Goal: Task Accomplishment & Management: Manage account settings

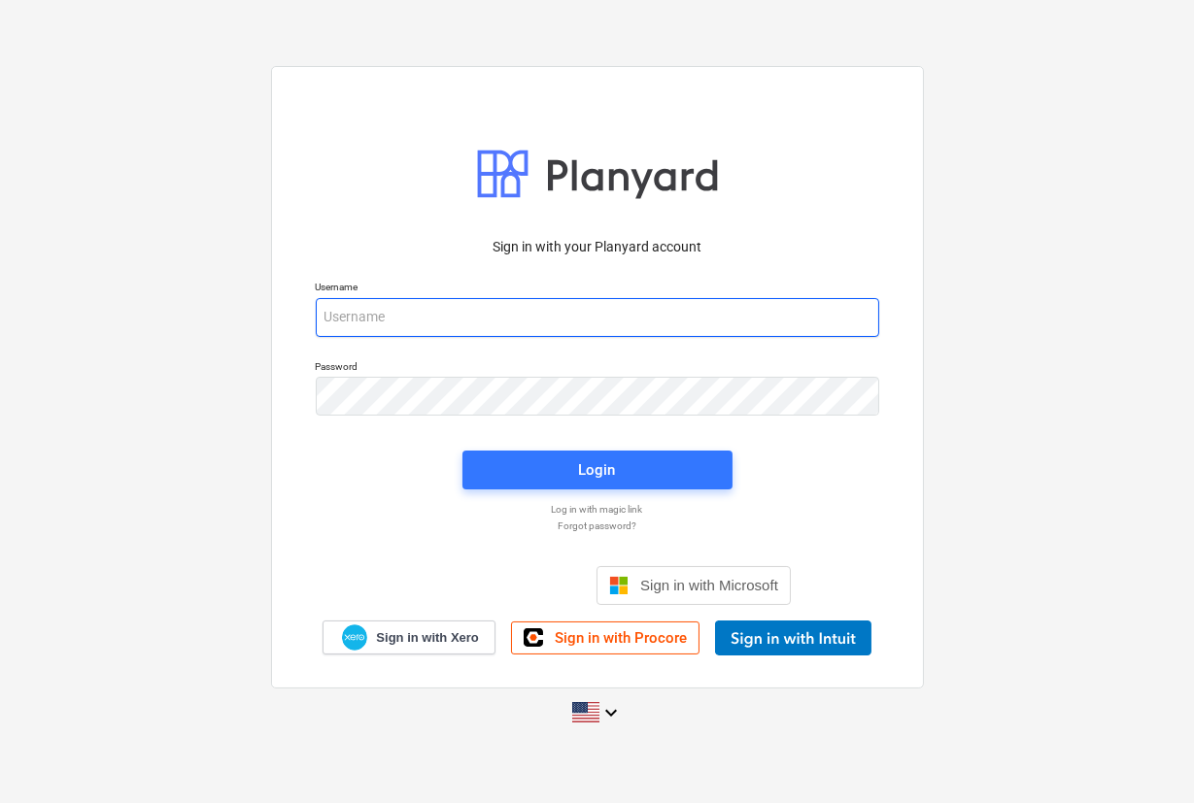
click at [484, 308] on input "email" at bounding box center [597, 317] width 563 height 39
paste input "[URL][DOMAIN_NAME]"
type input "[URL][DOMAIN_NAME]"
click at [518, 315] on input "email" at bounding box center [597, 317] width 563 height 39
paste input "[PERSON_NAME][EMAIL_ADDRESS][DOMAIN_NAME]"
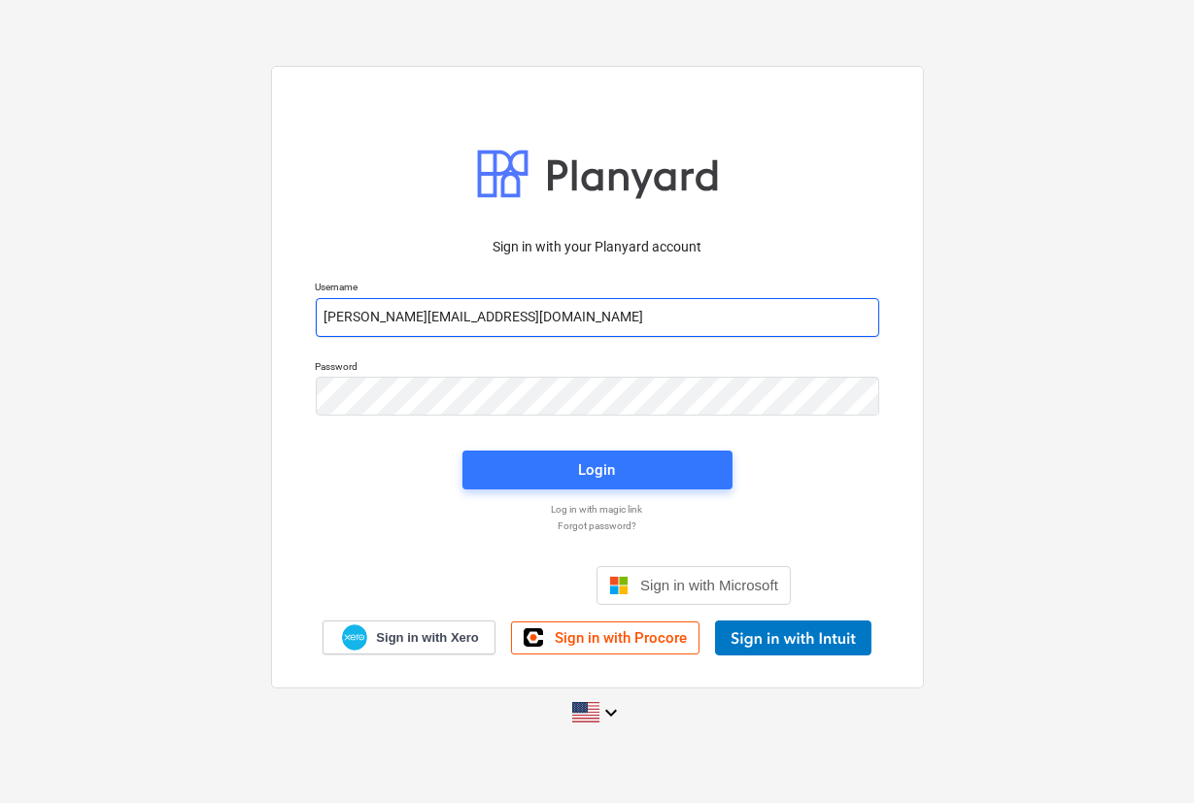
type input "[PERSON_NAME][EMAIL_ADDRESS][DOMAIN_NAME]"
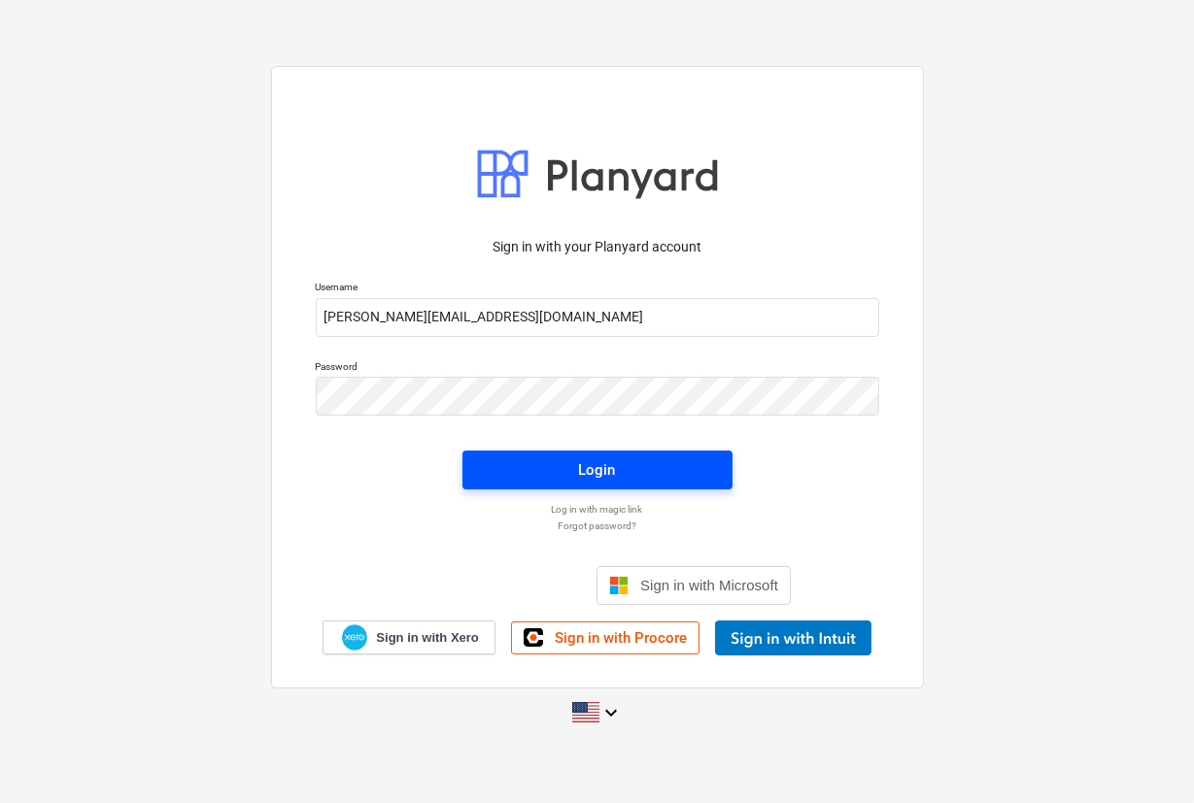
click at [558, 465] on span "Login" at bounding box center [597, 469] width 223 height 25
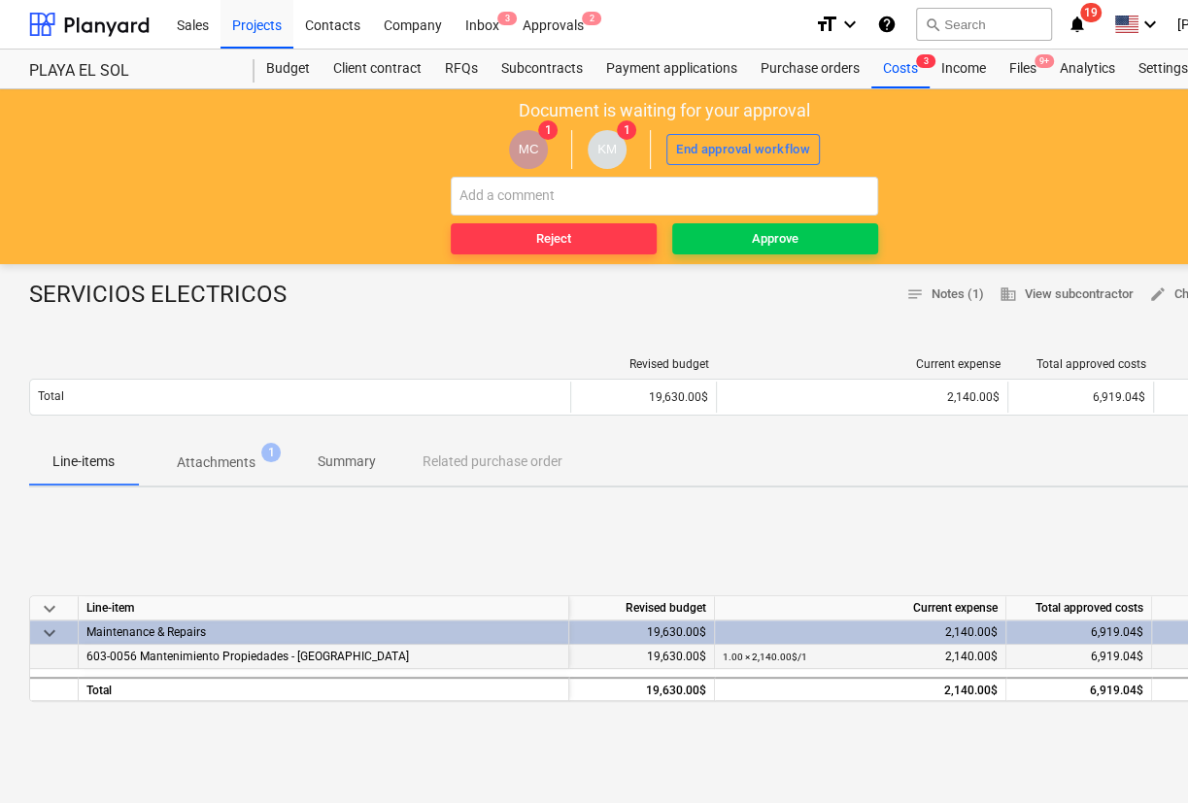
click at [240, 660] on span "603-0056 Mantenimiento Propiedades - [GEOGRAPHIC_DATA]" at bounding box center [247, 657] width 322 height 14
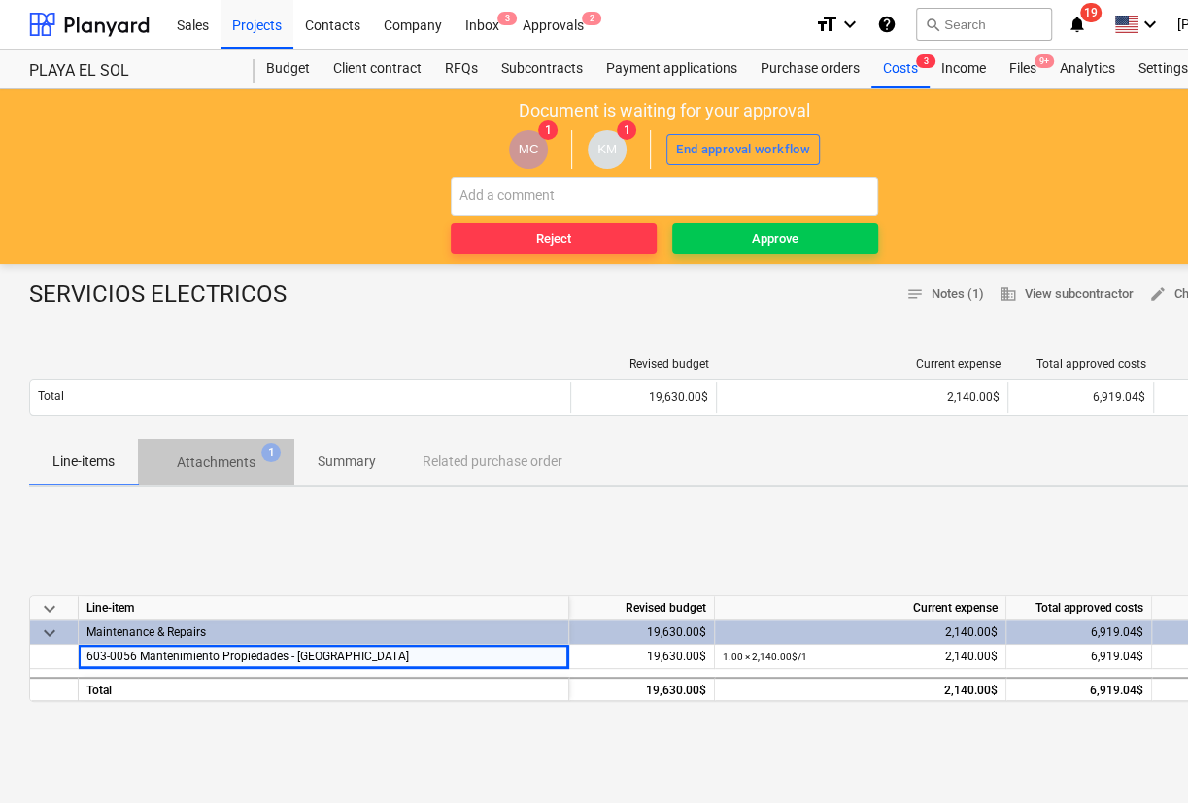
click at [233, 446] on span "Attachments 1" at bounding box center [216, 462] width 156 height 35
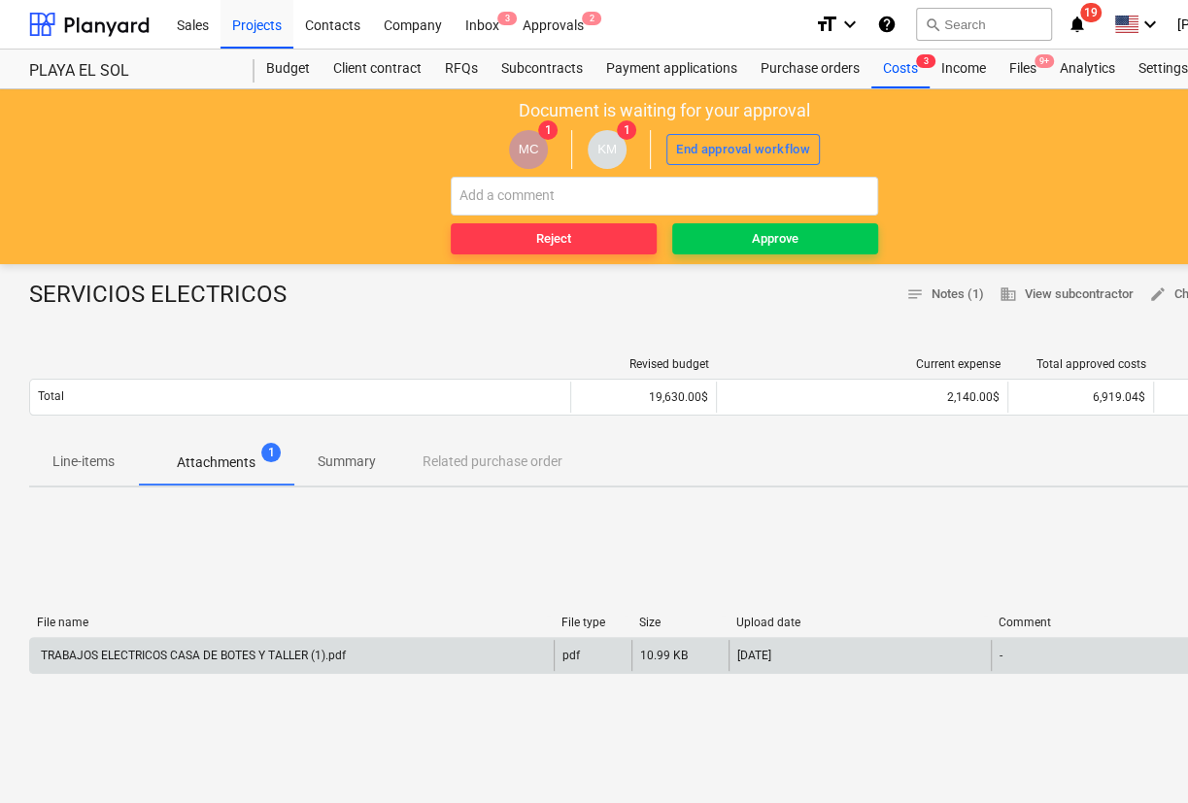
click at [261, 668] on div "TRABAJOS ELECTRICOS CASA DE BOTES Y TALLER (1).pdf" at bounding box center [292, 655] width 524 height 31
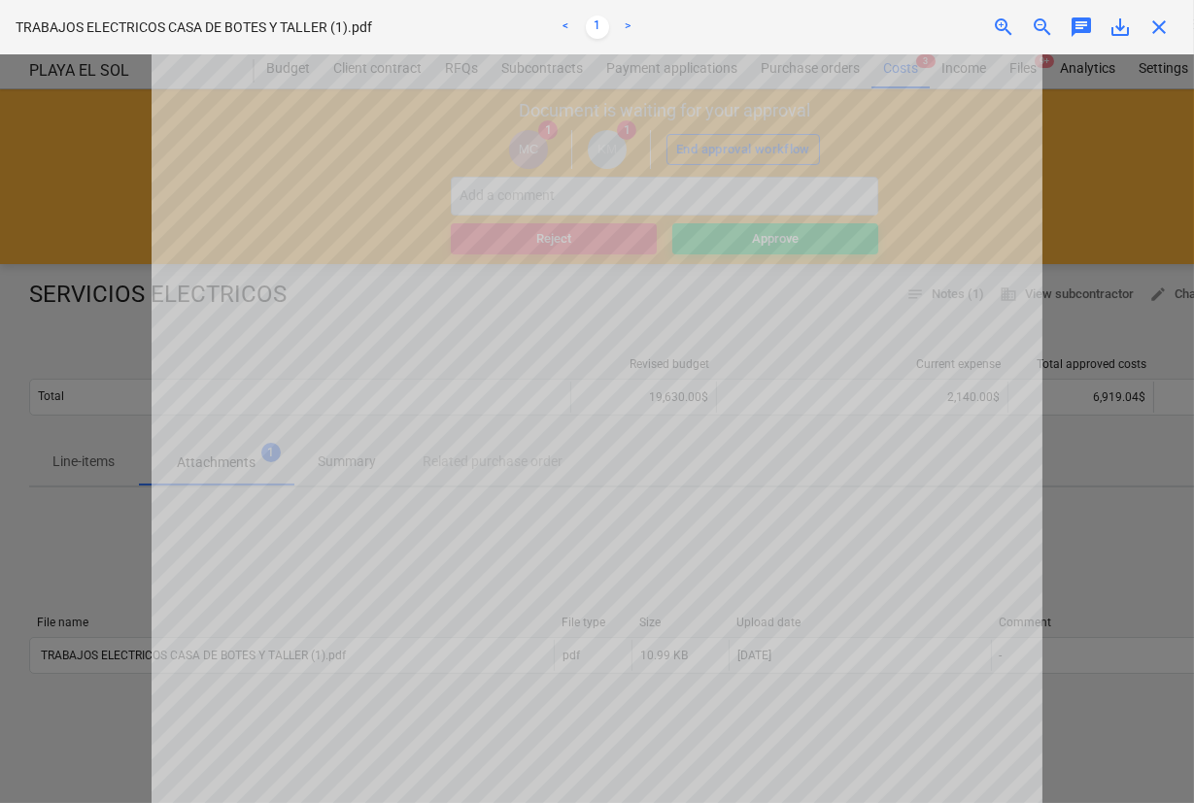
click at [82, 192] on div at bounding box center [597, 428] width 1194 height 749
click at [1167, 49] on div "TRABAJOS ELECTRICOS CASA DE BOTES Y TALLER (1).pdf < 1 > zoom_in zoom_out chat …" at bounding box center [597, 27] width 1194 height 54
click at [1156, 33] on span "close" at bounding box center [1158, 27] width 23 height 23
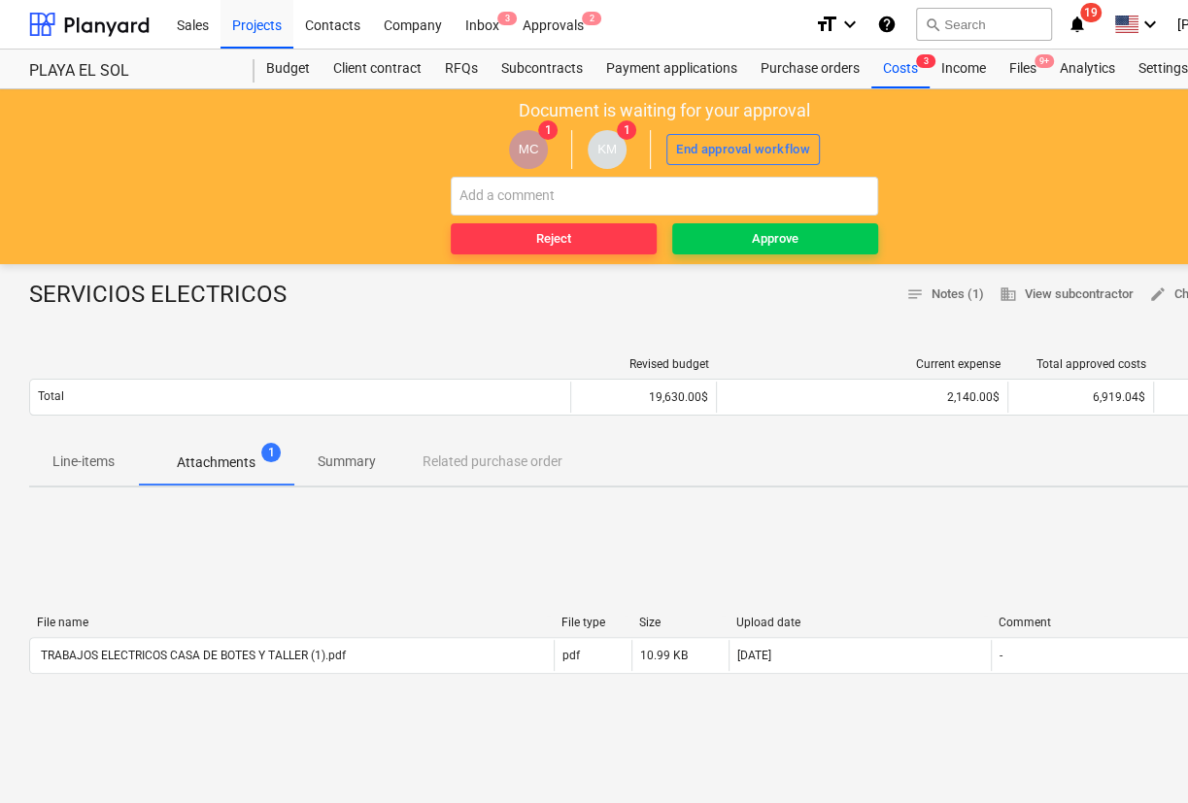
drag, startPoint x: 752, startPoint y: 242, endPoint x: 578, endPoint y: 361, distance: 211.0
click at [329, 694] on main "Document is waiting for your approval MC 1 KM 1 End approval workflow Reject Ap…" at bounding box center [664, 692] width 1329 height 1206
click at [752, 233] on div "Approve" at bounding box center [775, 239] width 47 height 22
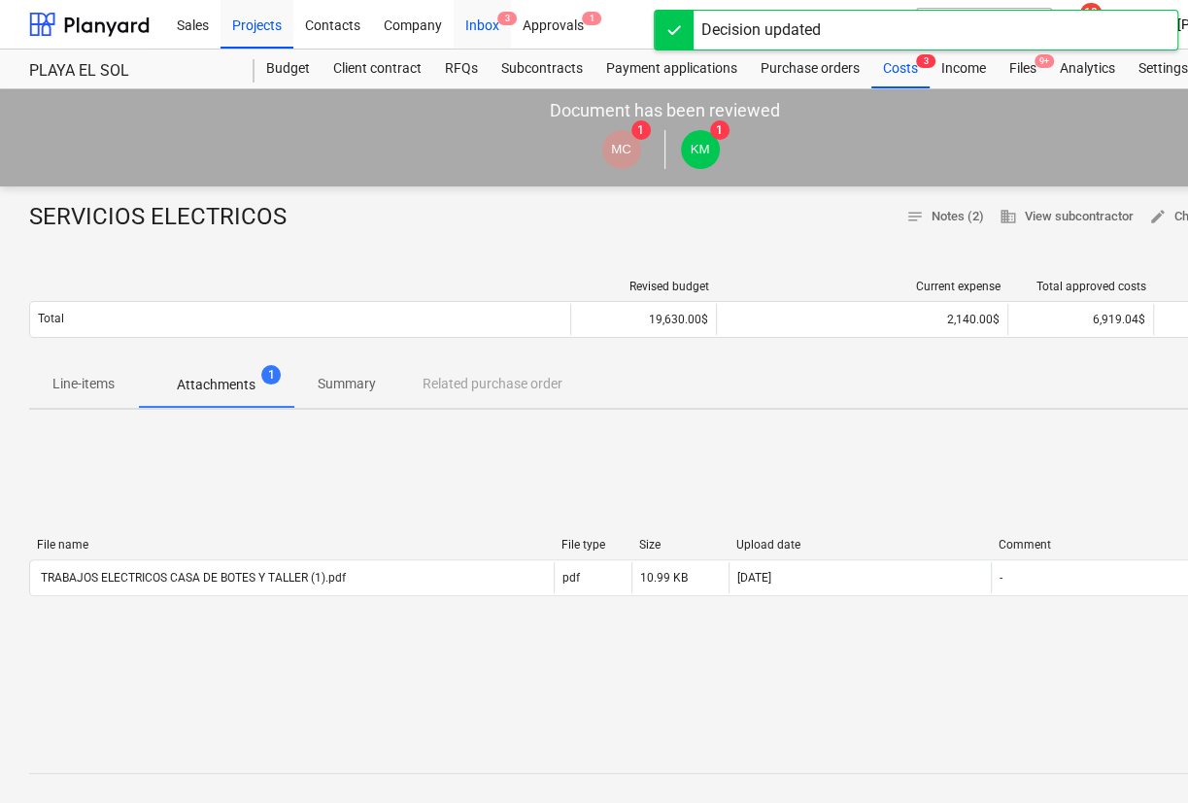
click at [483, 29] on div "Inbox 3" at bounding box center [482, 24] width 57 height 50
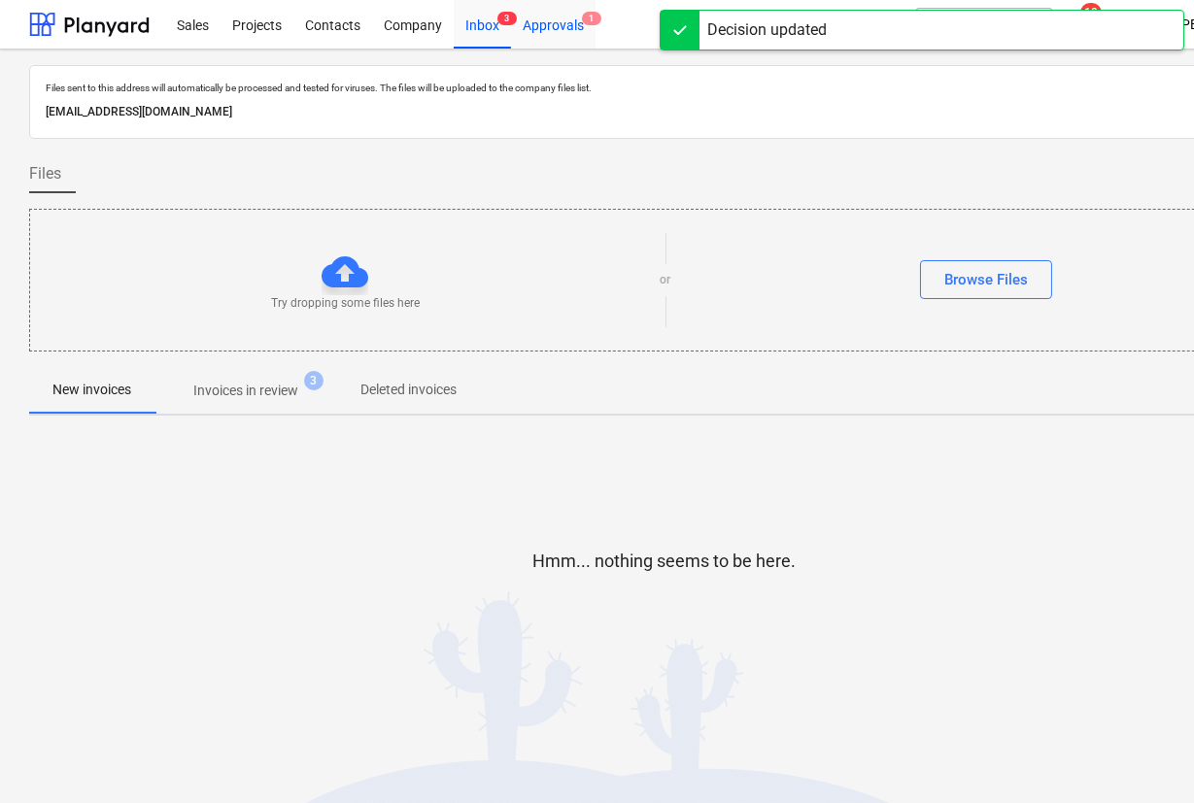
click at [573, 31] on div "Approvals 1" at bounding box center [553, 24] width 85 height 50
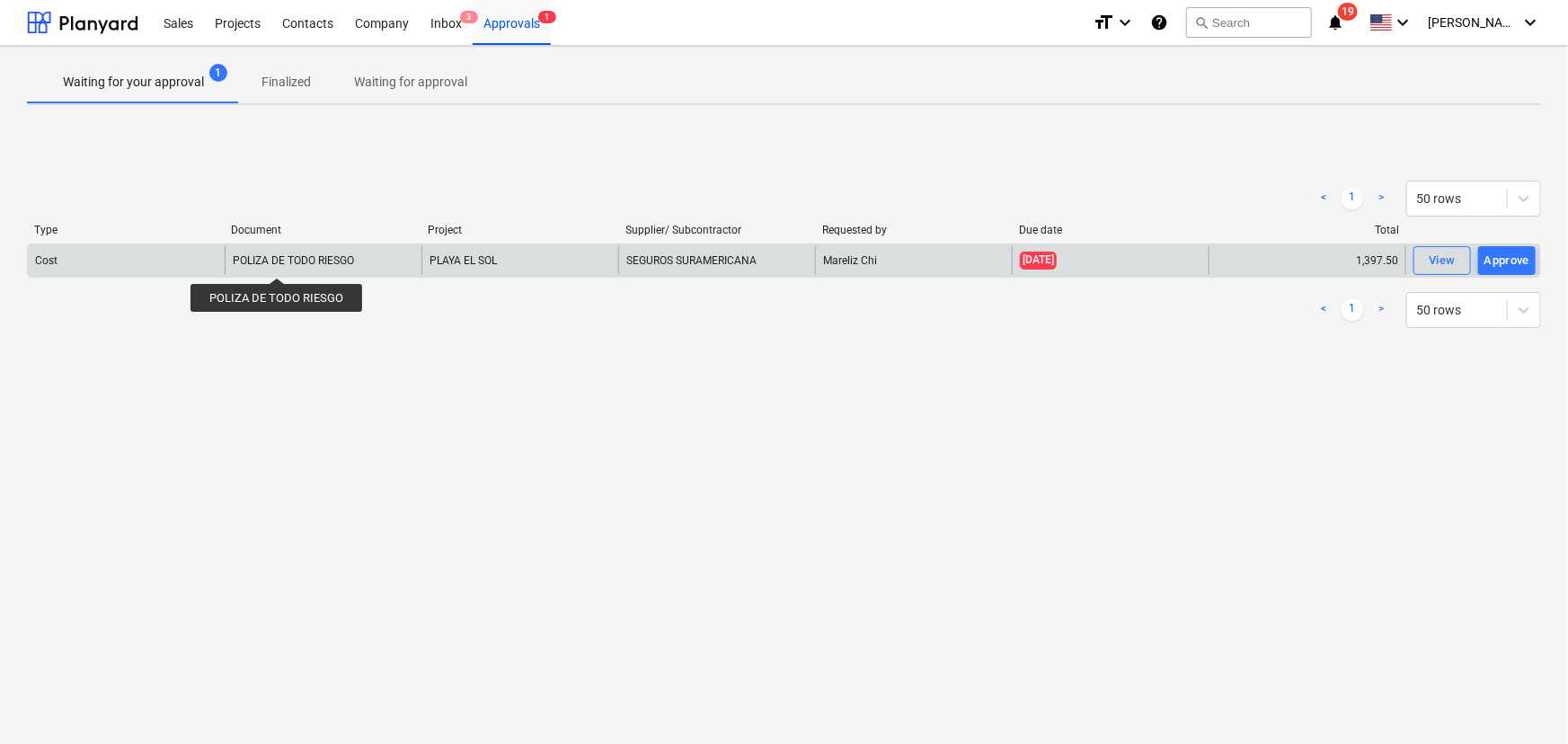
click at [276, 262] on div "POLIZA DE TODO RIESGO" at bounding box center [293, 261] width 121 height 13
click at [1104, 263] on div "View" at bounding box center [1441, 261] width 27 height 20
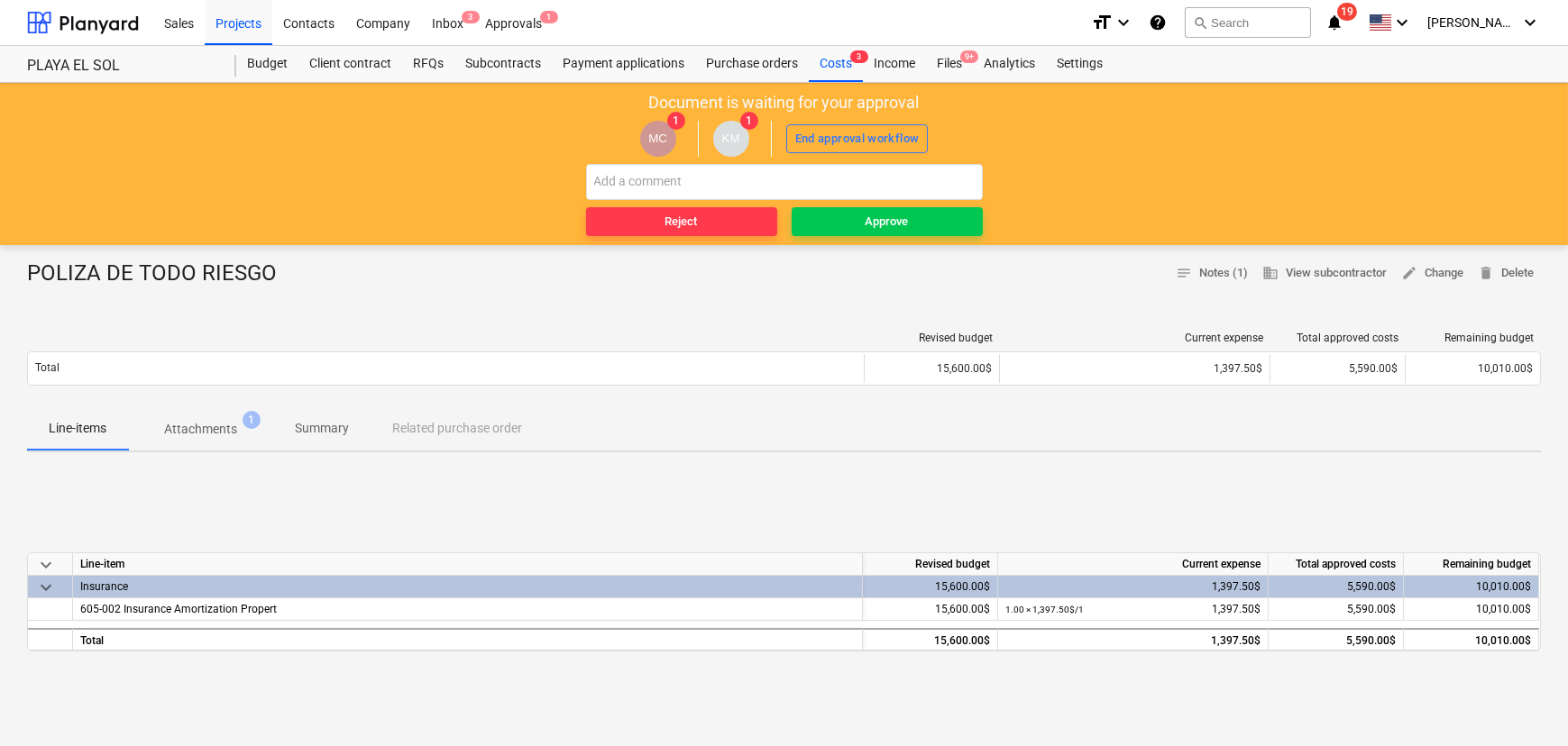
click at [884, 248] on div "POLIZA DE TODO RIESGO notes Notes (1) business View subcontractor edit Change d…" at bounding box center [784, 724] width 1568 height 958
click at [875, 218] on div "Approve" at bounding box center [887, 222] width 44 height 20
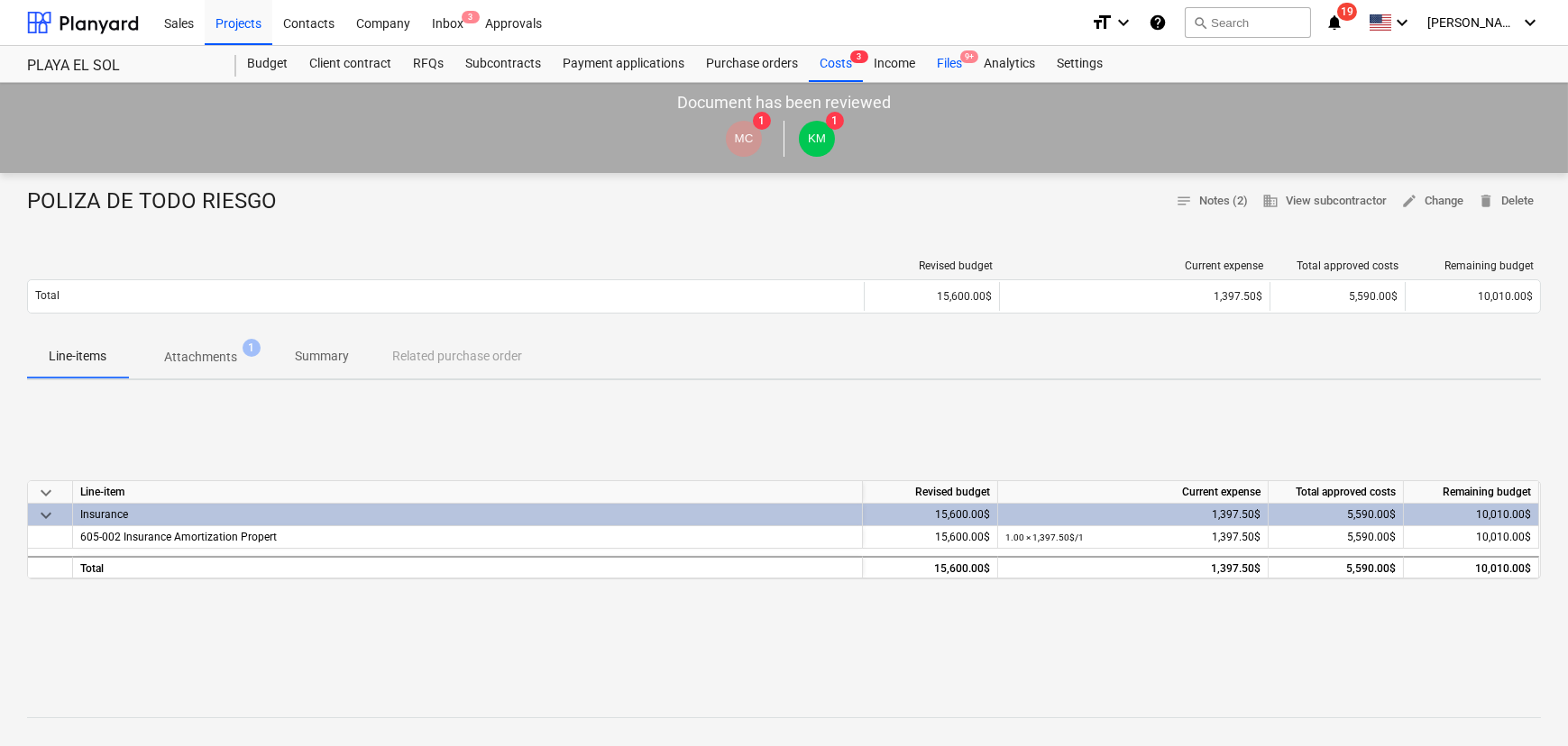
click at [950, 70] on div "Files 9+" at bounding box center [950, 64] width 47 height 36
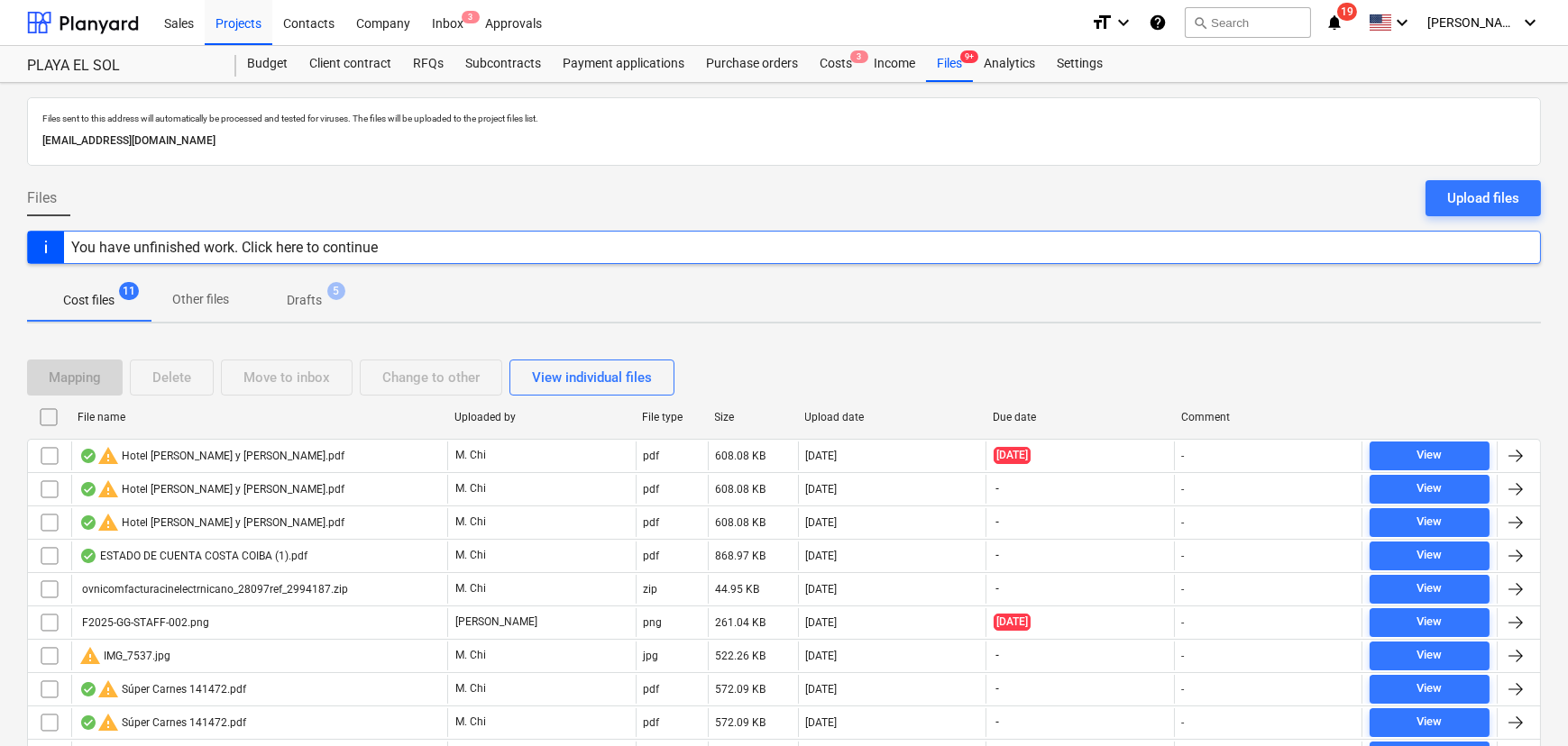
drag, startPoint x: 883, startPoint y: 188, endPoint x: 813, endPoint y: 135, distance: 87.8
click at [877, 183] on div "Files Upload files" at bounding box center [784, 205] width 1514 height 50
click at [837, 71] on div "Costs 3" at bounding box center [836, 64] width 54 height 36
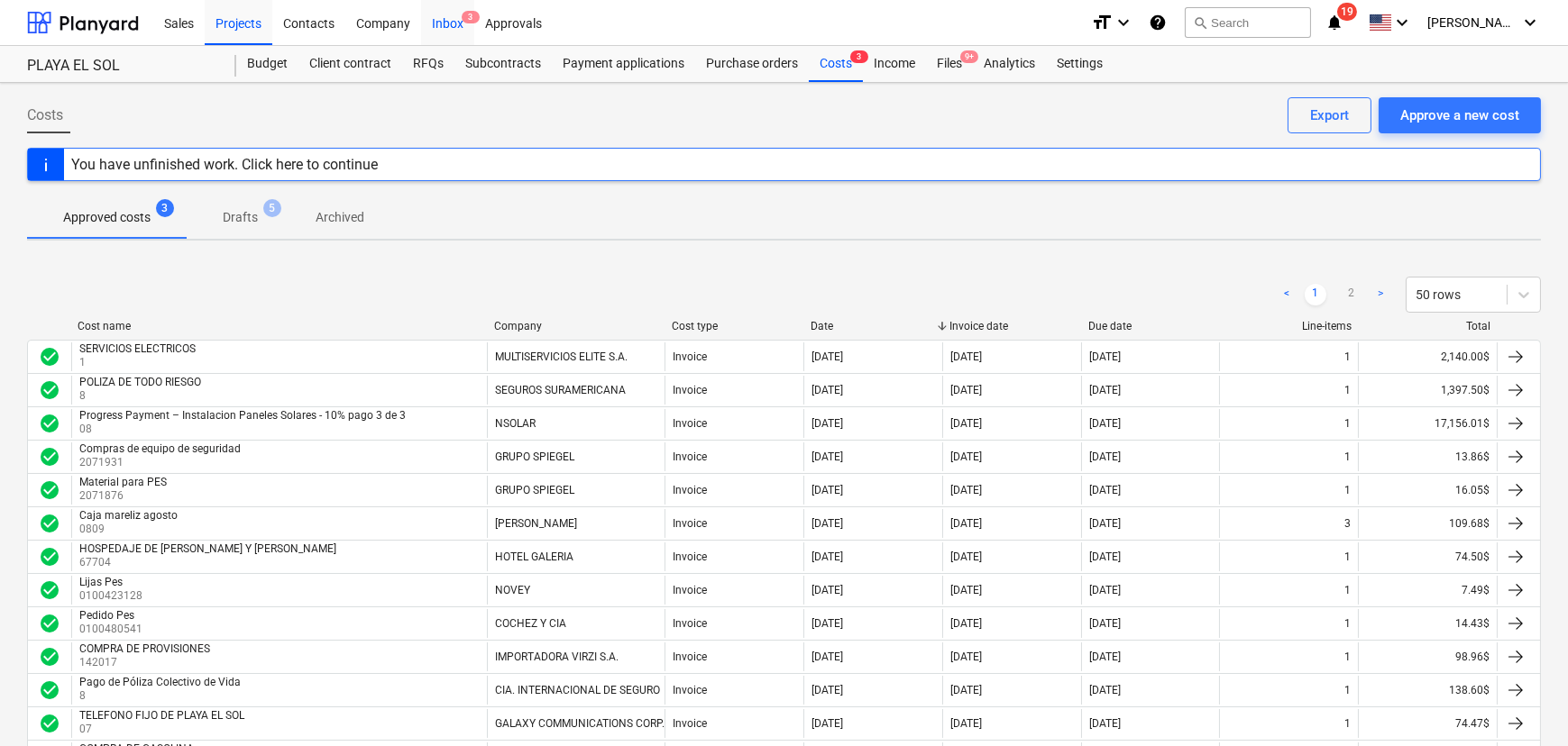
click at [455, 32] on div "Inbox 3" at bounding box center [447, 22] width 53 height 46
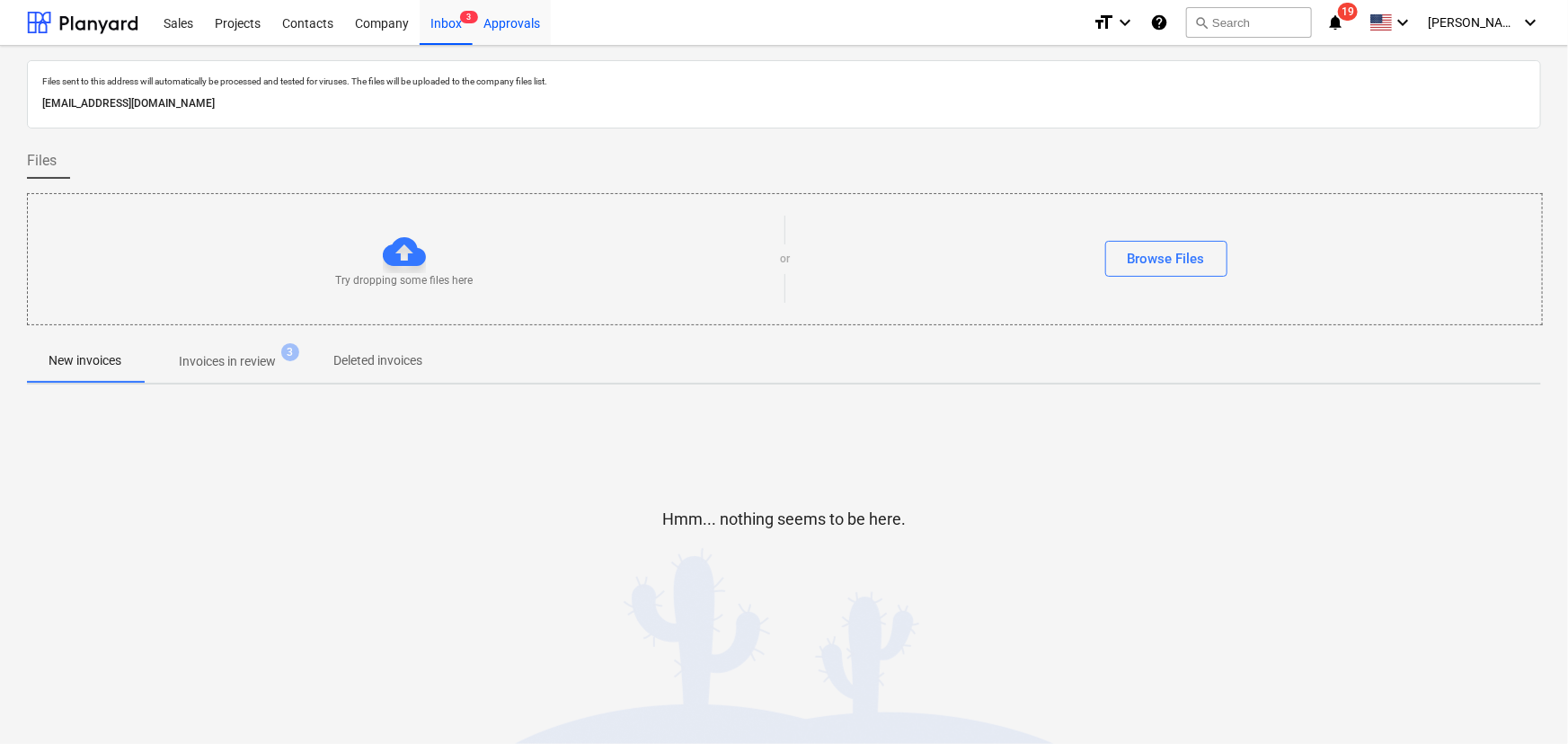
click at [504, 18] on div "Approvals" at bounding box center [512, 22] width 79 height 46
